Goal: Task Accomplishment & Management: Manage account settings

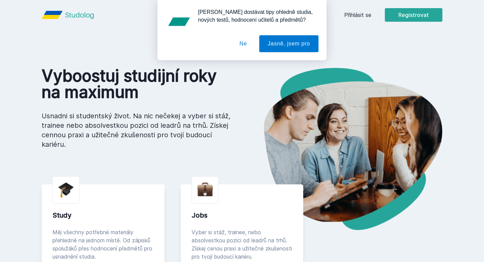
click at [244, 43] on button "Ne" at bounding box center [243, 43] width 24 height 17
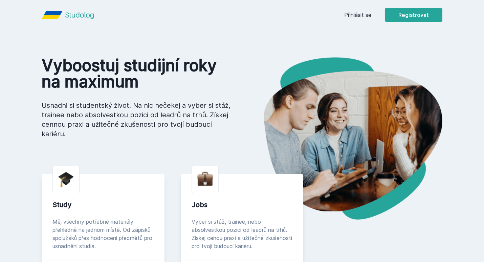
scroll to position [6, 0]
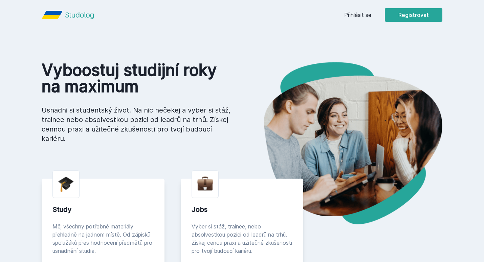
click at [363, 13] on link "Přihlásit se" at bounding box center [357, 15] width 27 height 8
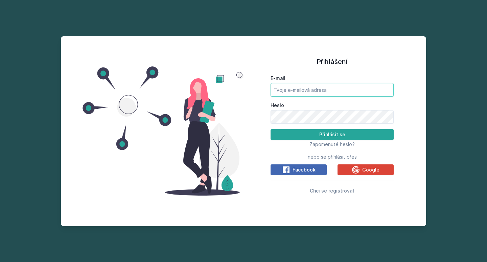
click at [311, 92] on input "E-mail" at bounding box center [332, 90] width 123 height 14
type input "[EMAIL_ADDRESS][DOMAIN_NAME]"
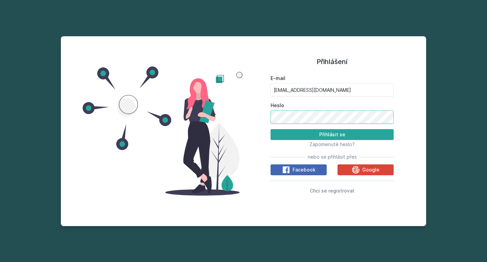
click at [271, 129] on button "Přihlásit se" at bounding box center [332, 134] width 123 height 11
click at [241, 118] on div "Přihlášení E-mail [EMAIL_ADDRESS][DOMAIN_NAME] Heslo Přihlásit se Zapomenuté he…" at bounding box center [243, 131] width 365 height 190
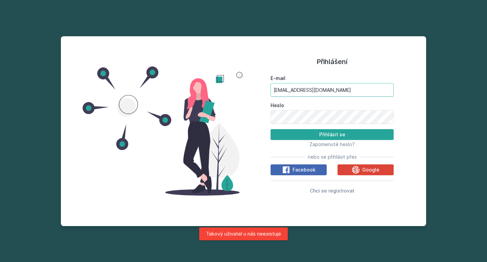
drag, startPoint x: 319, startPoint y: 91, endPoint x: 245, endPoint y: 91, distance: 74.1
click at [247, 91] on div "Přihlášení E-mail [EMAIL_ADDRESS][DOMAIN_NAME] Heslo Přihlásit se Zapomenuté he…" at bounding box center [332, 130] width 177 height 173
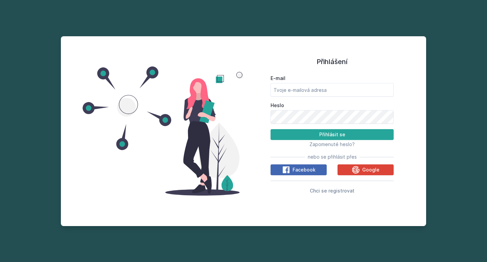
click at [320, 231] on div "Přihlášení E-mail Heslo Přihlásit se Zapomenuté heslo? nebo se přihlásit přes F…" at bounding box center [243, 131] width 487 height 262
click at [27, 40] on div "Přihlášení E-mail Heslo Přihlásit se Zapomenuté heslo? nebo se přihlásit přes F…" at bounding box center [243, 131] width 487 height 262
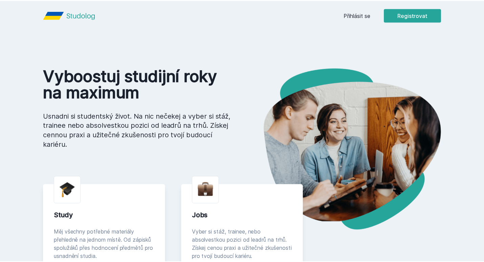
scroll to position [6, 0]
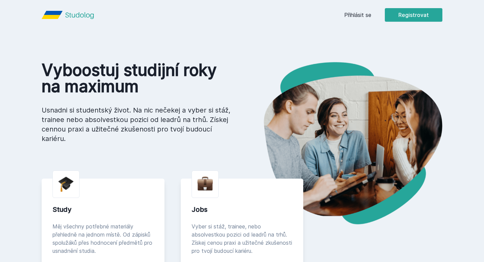
click at [84, 15] on icon at bounding box center [79, 15] width 28 height 8
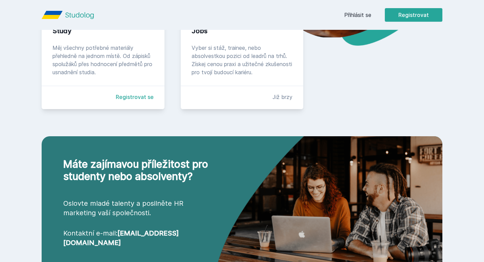
scroll to position [73, 0]
